Goal: Task Accomplishment & Management: Complete application form

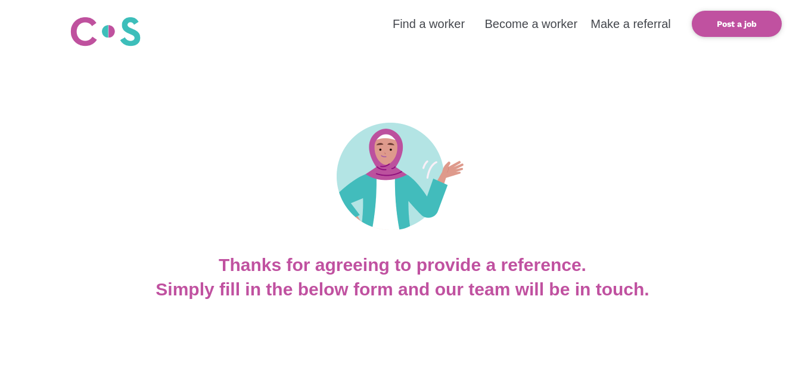
scroll to position [334, 0]
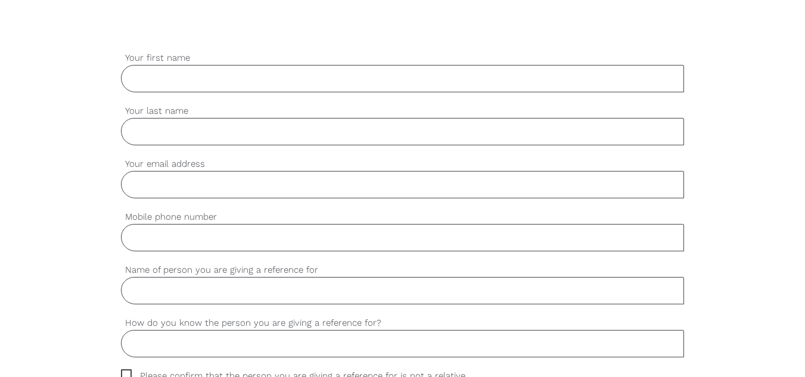
click at [210, 88] on input "Your first name" at bounding box center [403, 78] width 564 height 27
type input "[PERSON_NAME]"
click at [196, 128] on input "Your last name" at bounding box center [403, 131] width 564 height 27
type input "KOSGEI"
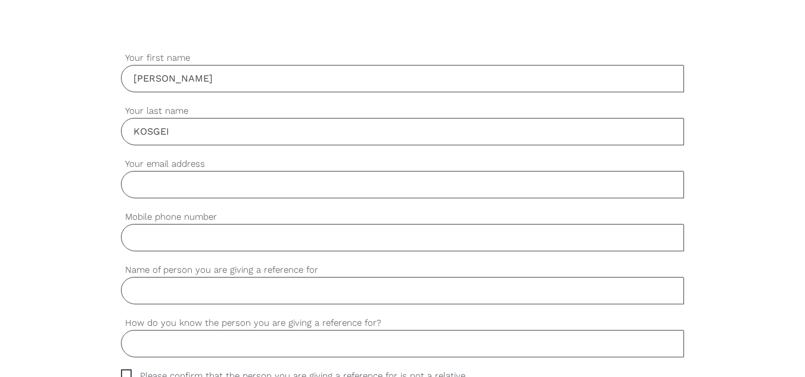
click at [195, 188] on input "Your email address" at bounding box center [403, 184] width 564 height 27
type input "[EMAIL_ADDRESS][DOMAIN_NAME]"
click at [196, 241] on input "Mobile phone number" at bounding box center [403, 237] width 564 height 27
type input "0492884509"
click at [191, 287] on input "Name of person you are giving a reference for" at bounding box center [403, 290] width 564 height 27
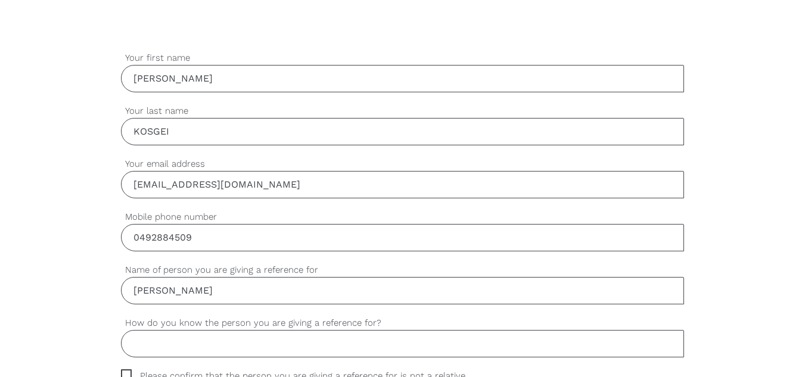
type input "[PERSON_NAME]"
click at [225, 344] on input "How do you know the person you are giving a reference for?" at bounding box center [403, 343] width 564 height 27
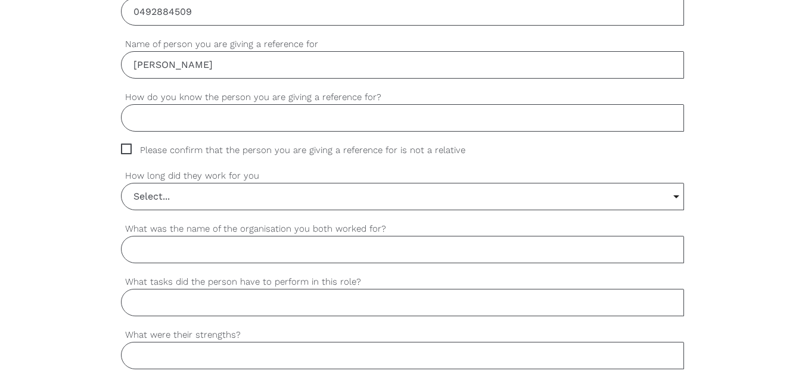
scroll to position [562, 0]
type input "Her Team Leader"
click at [126, 147] on span "Please confirm that the person you are giving a reference for is not a relative" at bounding box center [304, 148] width 367 height 14
click at [126, 147] on input "Please confirm that the person you are giving a reference for is not a relative" at bounding box center [125, 145] width 8 height 8
checkbox input "true"
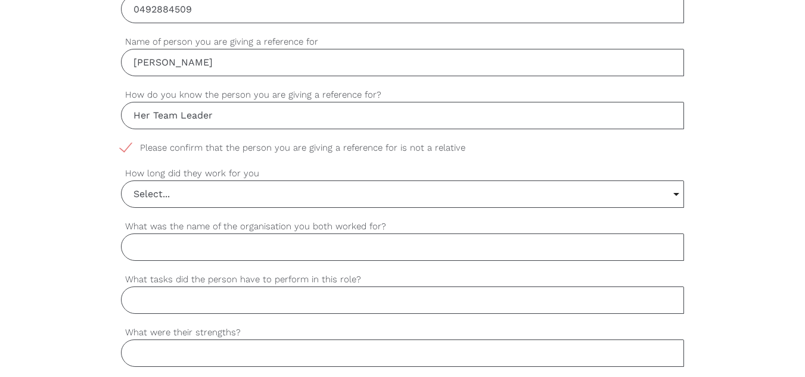
click at [209, 194] on input "Select..." at bounding box center [403, 194] width 563 height 26
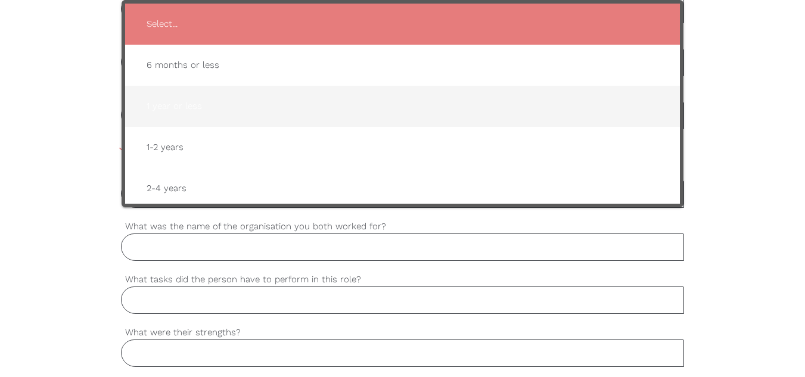
click at [178, 110] on span "1 year or less" at bounding box center [403, 106] width 532 height 29
type input "1 year or less"
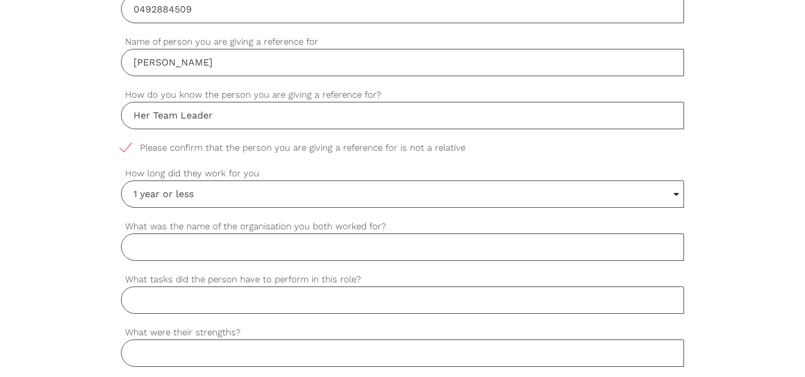
click at [266, 256] on input "What was the name of the organisation you both worked for?" at bounding box center [403, 247] width 564 height 27
type input "Motivision Disability Services"
click at [193, 303] on input "What tasks did the person have to perform in this role?" at bounding box center [403, 300] width 564 height 27
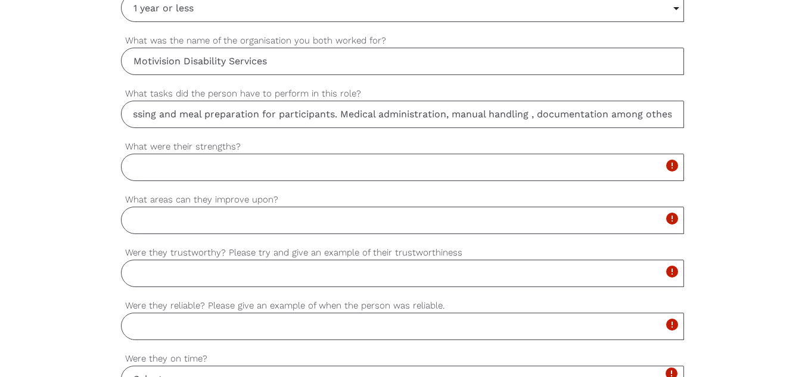
scroll to position [0, 136]
type input "Personal care, grooming, dressing and meal preparation for participants. Medica…"
click at [340, 164] on input "What were their strengths?" at bounding box center [403, 167] width 564 height 27
click at [253, 167] on input "Great team player with" at bounding box center [403, 167] width 564 height 27
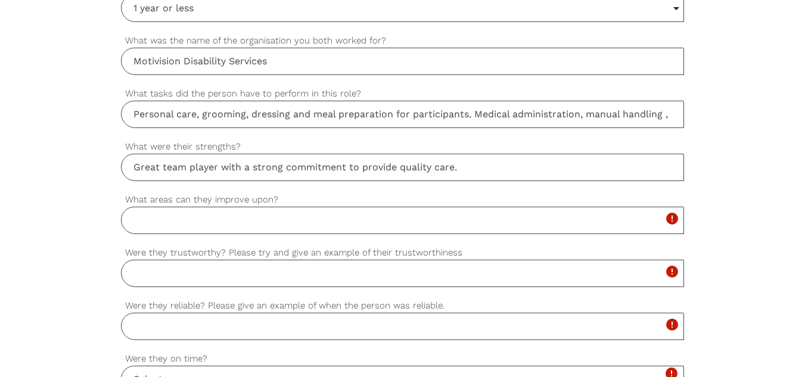
type input "Great team player with a strong commitment to provide quality care."
click at [149, 209] on input "What areas can they improve upon?" at bounding box center [403, 220] width 564 height 27
click at [148, 268] on input "Were they trustworthy? Please try and give an example of their trustworthiness" at bounding box center [403, 273] width 564 height 27
type input "W"
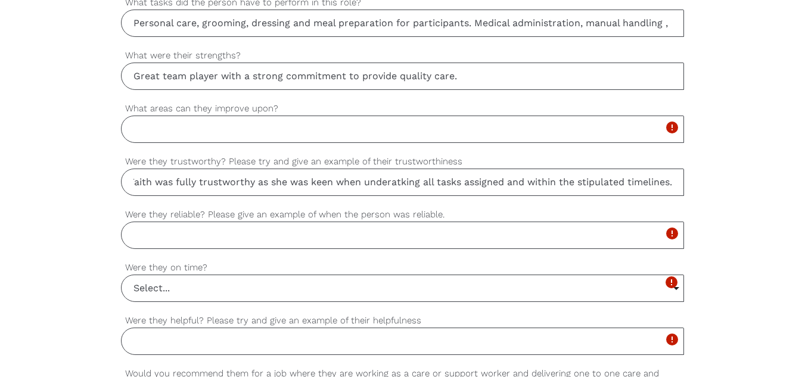
scroll to position [0, 8]
click at [394, 181] on input "Faith was fully trustworthy as she was keen when underatking all tasks assigned…" at bounding box center [403, 182] width 564 height 27
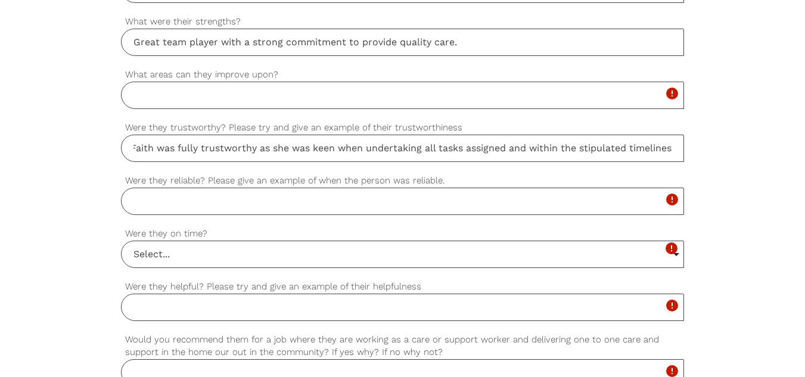
scroll to position [890, 0]
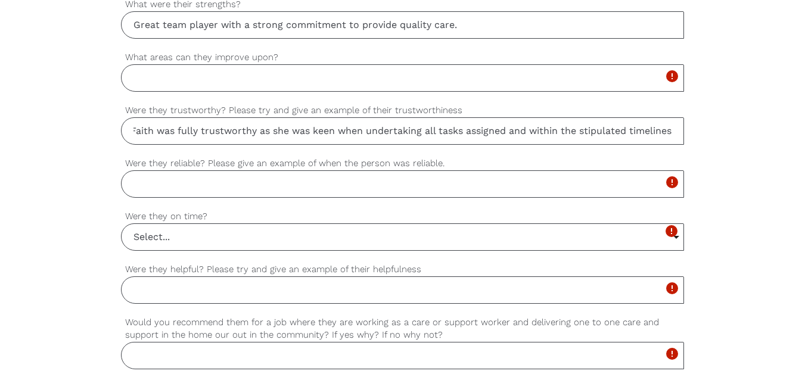
type input "Faith was fully trustworthy as she was keen when undertaking all tasks assigned…"
click at [192, 192] on input "Were they reliable? Please give an example of when the person was reliable." at bounding box center [403, 183] width 564 height 27
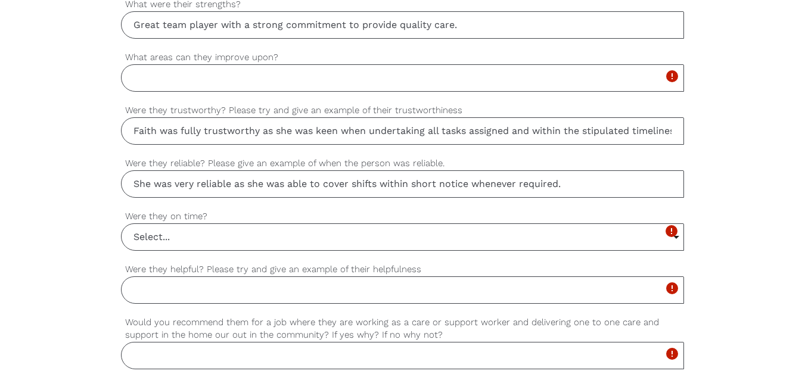
type input "She was very reliable as she was able to cover shifts within short notice whene…"
click at [229, 234] on input "Select..." at bounding box center [403, 237] width 563 height 26
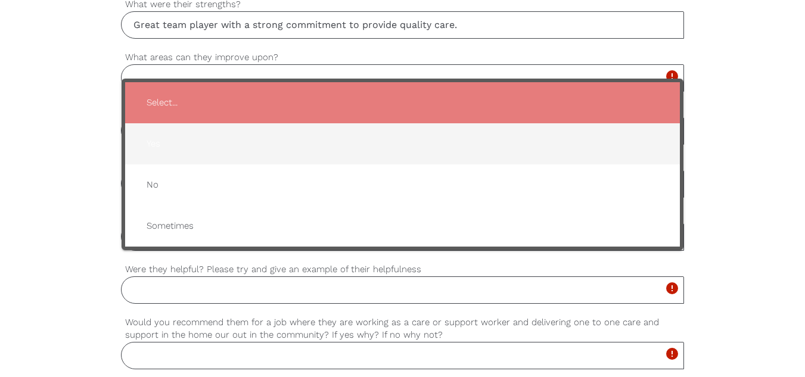
click at [162, 144] on span "Yes" at bounding box center [403, 143] width 532 height 29
type input "Yes"
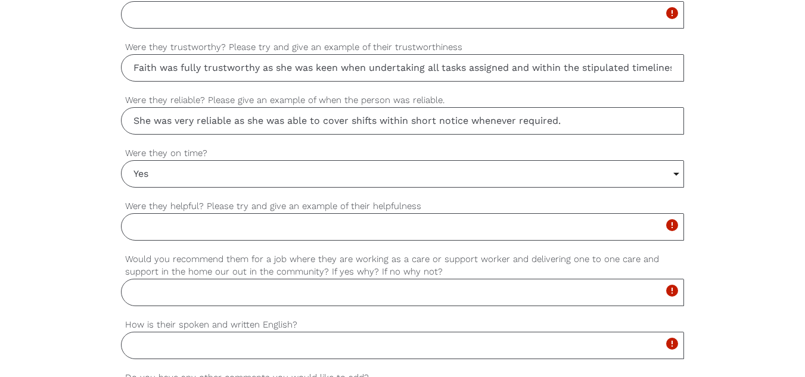
scroll to position [982, 0]
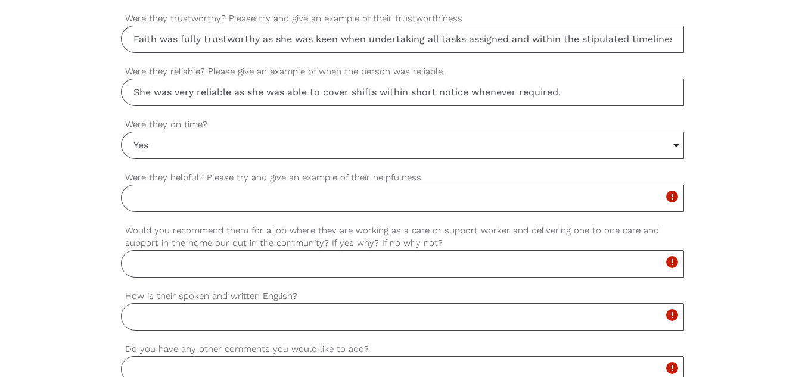
click at [251, 194] on input "Were they helpful? Please try and give an example of their helpfulness" at bounding box center [403, 198] width 564 height 27
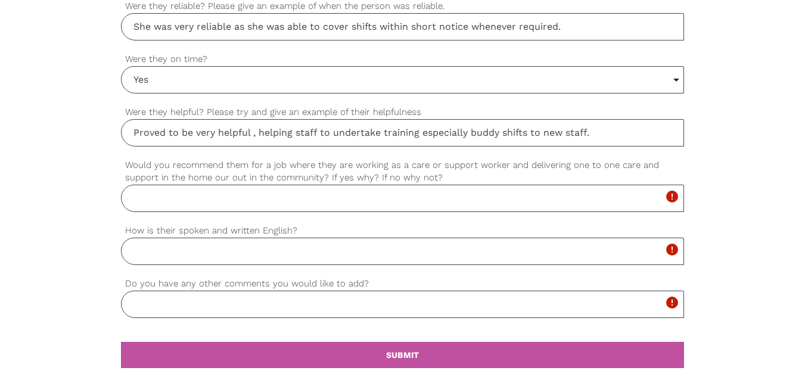
scroll to position [1067, 0]
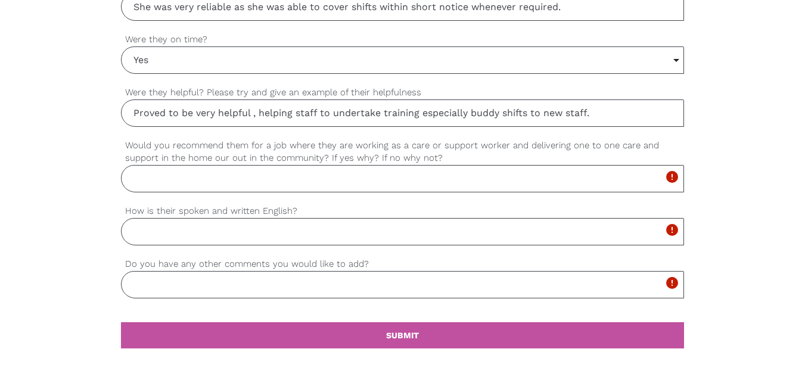
type input "Proved to be very helpful , helping staff to undertake training especially budd…"
click at [292, 178] on input "Would you recommend them for a job where they are working as a care or support …" at bounding box center [403, 178] width 564 height 27
type input "y"
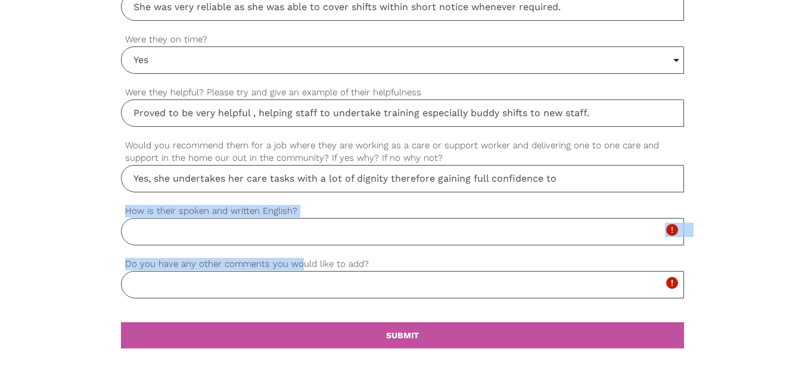
drag, startPoint x: 299, startPoint y: 268, endPoint x: 55, endPoint y: 244, distance: 245.4
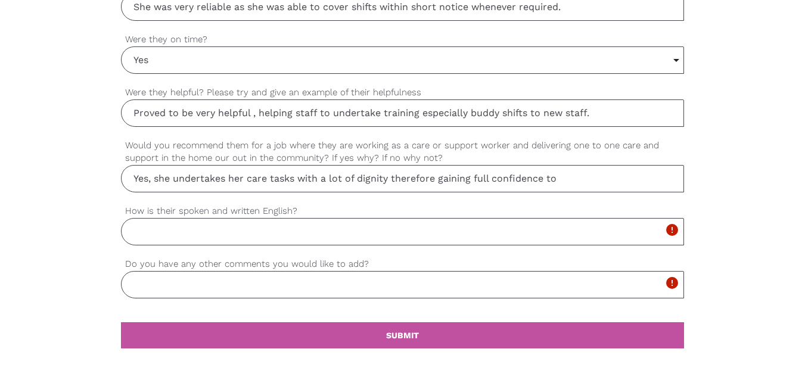
click at [558, 179] on input "Yes, she undertakes her care tasks with a lot of dignity therefore gaining full…" at bounding box center [403, 178] width 564 height 27
type input "Yes, she undertakes her care tasks with a lot of dignity therefore gaining full…"
click at [204, 237] on input "How is their spoken and written English?" at bounding box center [403, 231] width 564 height 27
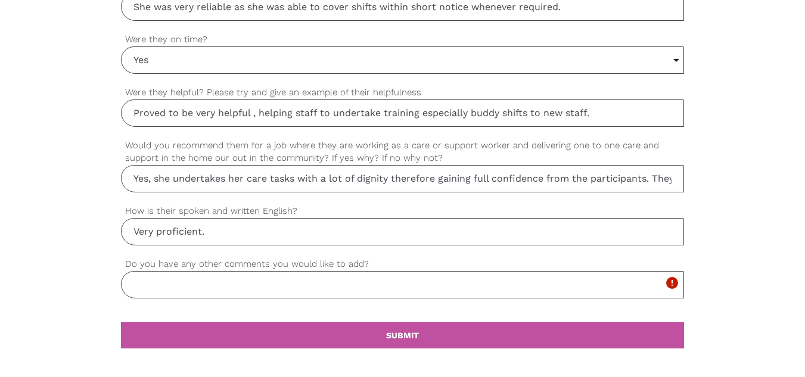
type input "Very proficient."
click at [228, 284] on input "Do you have any other comments you would like to add?" at bounding box center [403, 284] width 564 height 27
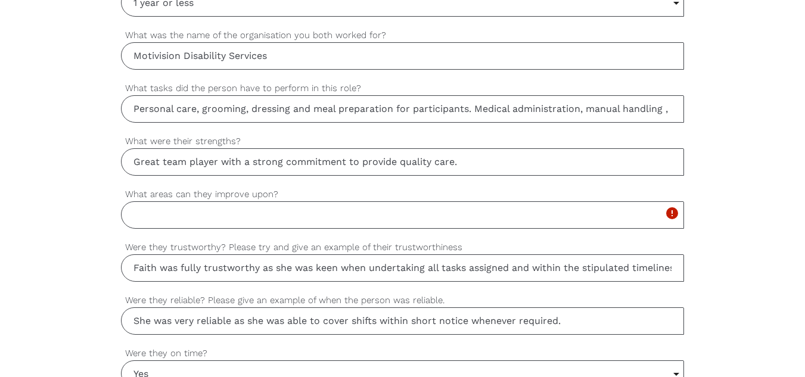
scroll to position [785, 0]
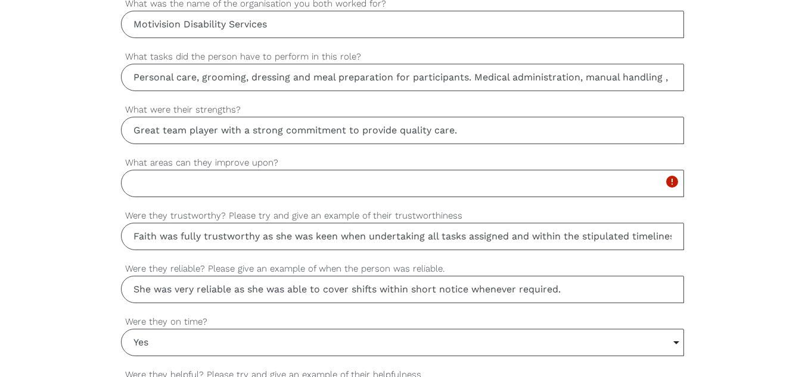
type input "I greatly vouch for her as she will be a great addition to your company."
click at [386, 187] on input "What areas can they improve upon?" at bounding box center [403, 183] width 564 height 27
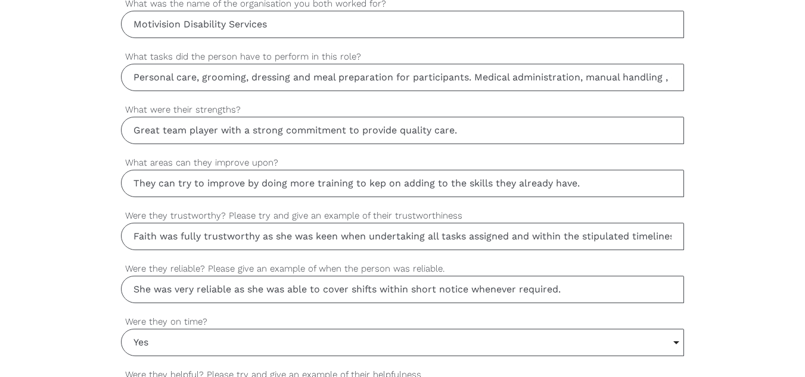
click at [376, 188] on input "They can try to improve by doing more training to kep on adding to the skills t…" at bounding box center [403, 183] width 564 height 27
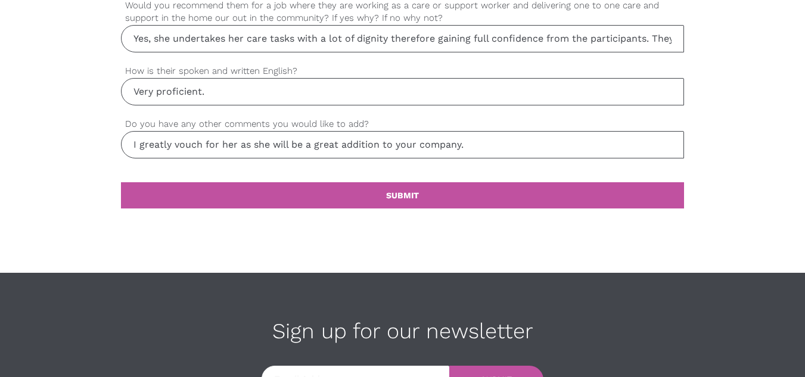
scroll to position [1205, 0]
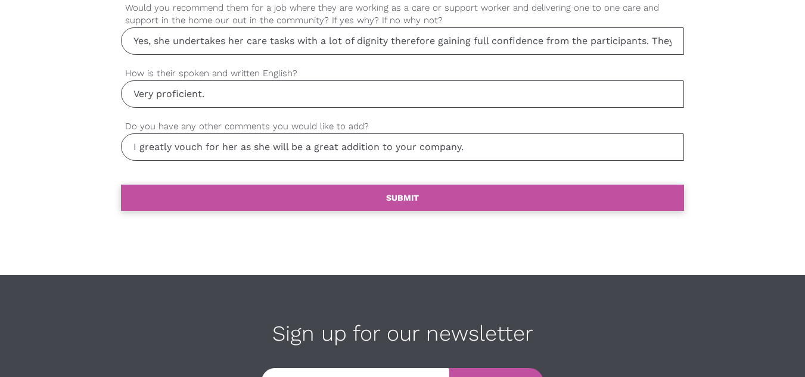
type input "They can try to improve by doing more training to keep on adding to the skills …"
click at [541, 208] on link "settings SUBMIT" at bounding box center [403, 198] width 564 height 26
